Goal: Transaction & Acquisition: Book appointment/travel/reservation

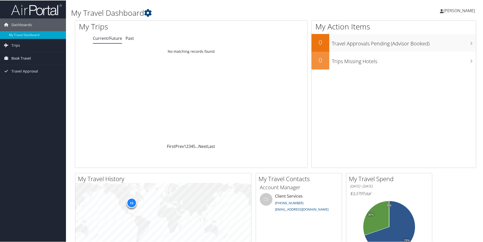
click at [26, 56] on span "Book Travel" at bounding box center [21, 58] width 20 height 13
click at [25, 43] on link "Trips" at bounding box center [33, 45] width 66 height 13
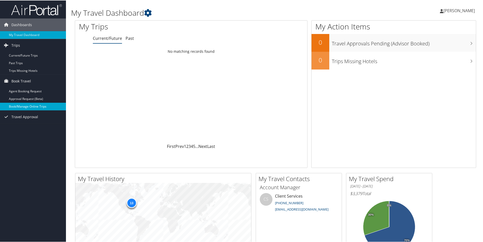
click at [28, 105] on link "Book/Manage Online Trips" at bounding box center [33, 106] width 66 height 8
